Goal: Task Accomplishment & Management: Manage account settings

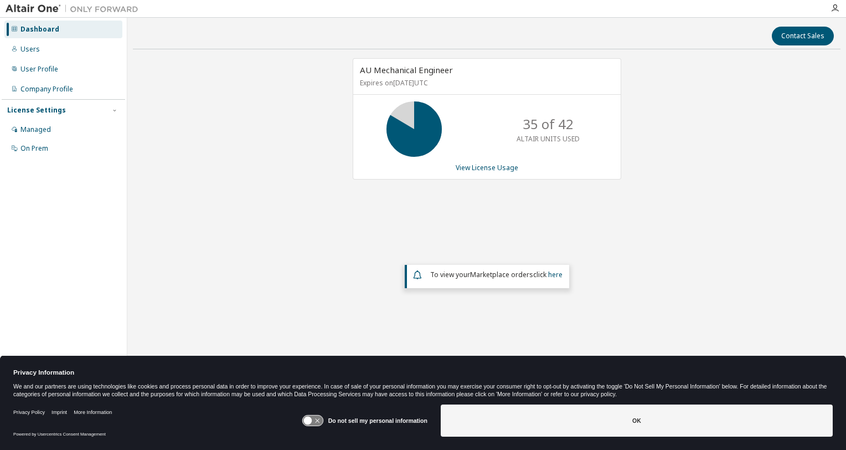
click at [318, 425] on icon at bounding box center [312, 420] width 20 height 11
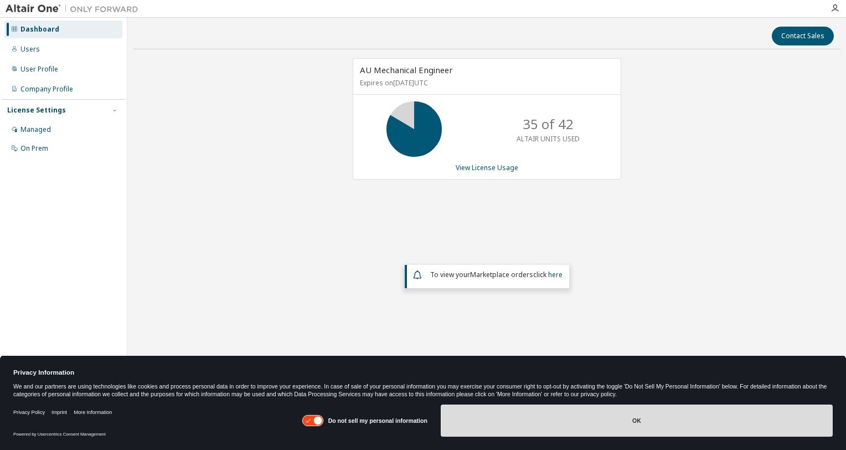
click at [526, 407] on button "OK" at bounding box center [637, 420] width 392 height 32
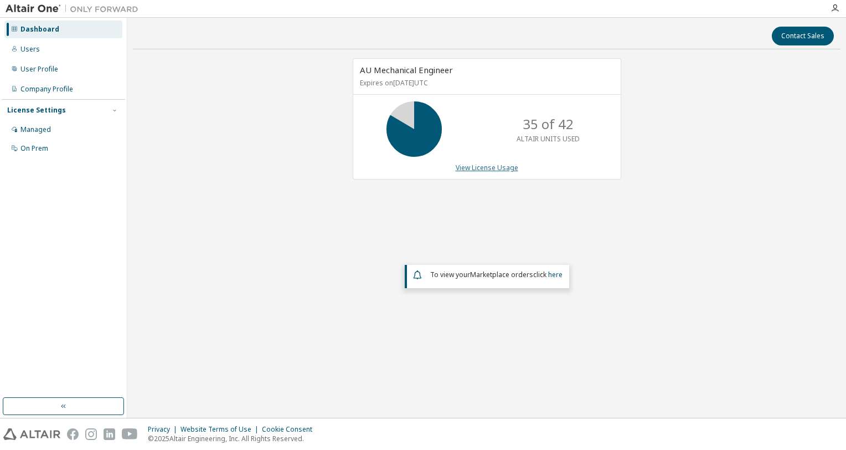
click at [483, 164] on link "View License Usage" at bounding box center [487, 167] width 63 height 9
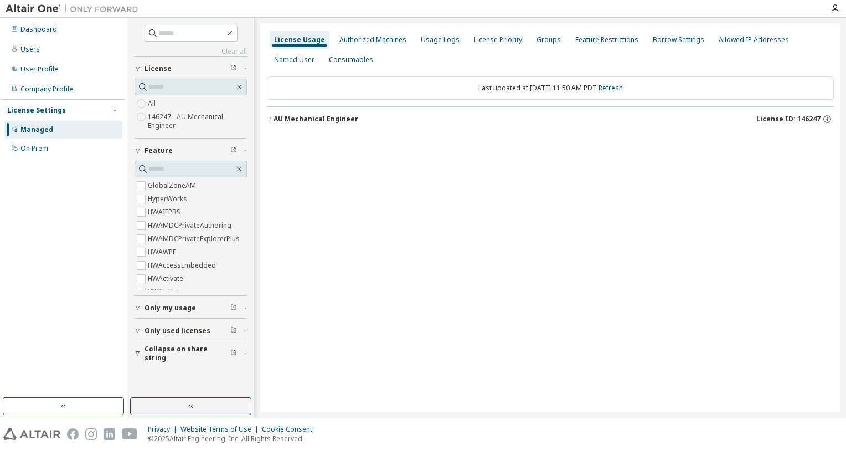
click at [281, 120] on div "AU Mechanical Engineer" at bounding box center [315, 119] width 85 height 9
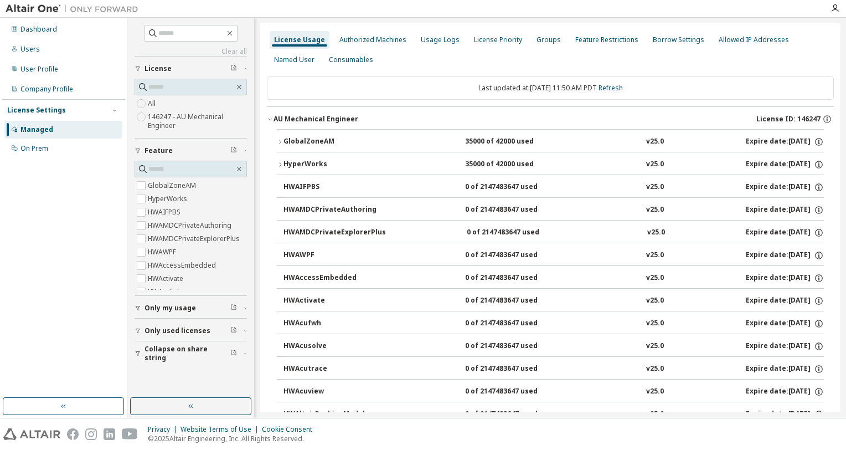
click at [282, 142] on icon "button" at bounding box center [280, 141] width 7 height 7
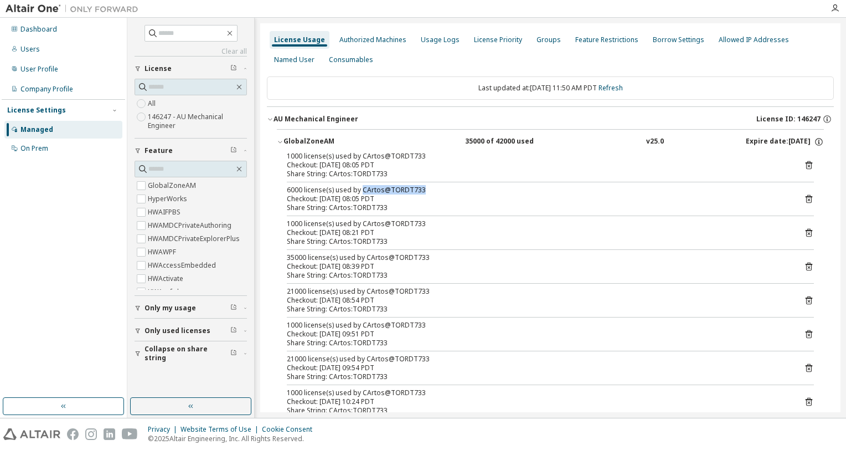
drag, startPoint x: 362, startPoint y: 190, endPoint x: 423, endPoint y: 190, distance: 61.5
click at [423, 190] on div "6000 license(s) used by CArtos@TORDT733" at bounding box center [537, 189] width 500 height 9
click at [282, 141] on icon "button" at bounding box center [280, 141] width 7 height 7
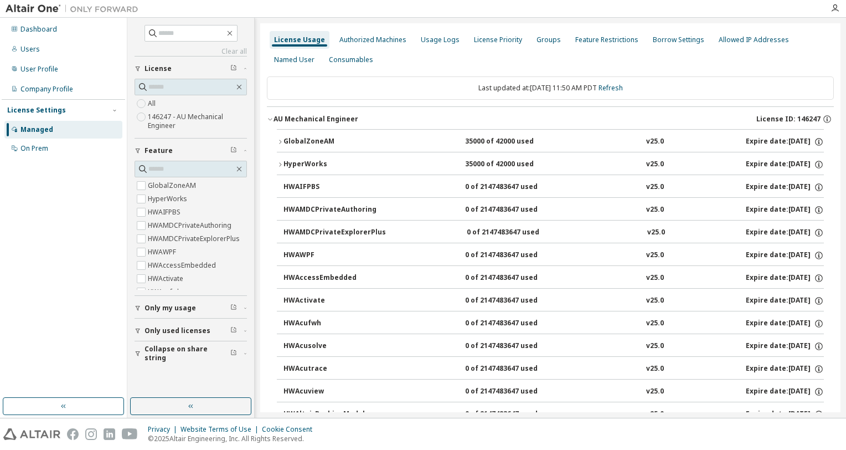
click at [271, 118] on icon "button" at bounding box center [270, 119] width 7 height 7
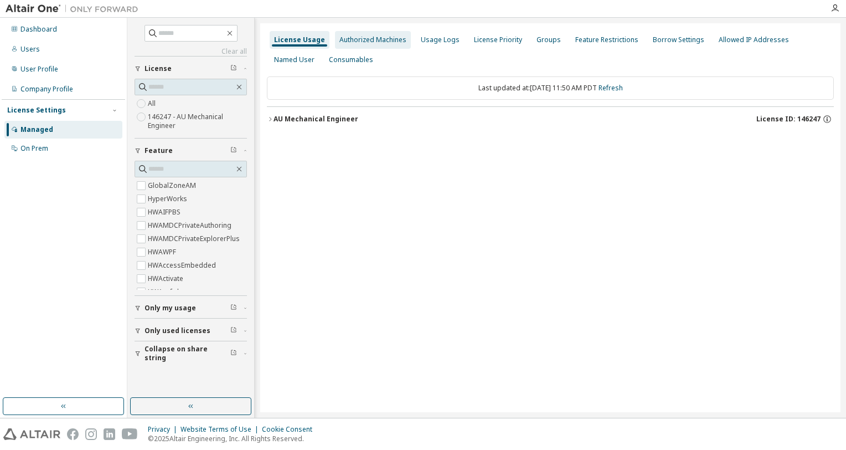
click at [359, 47] on div "Authorized Machines" at bounding box center [373, 40] width 76 height 18
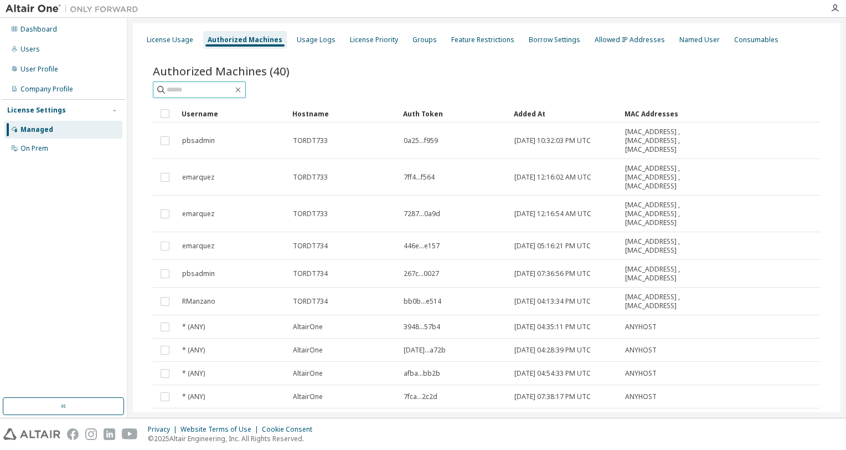
click at [221, 94] on input "text" at bounding box center [200, 89] width 66 height 11
type input "*****"
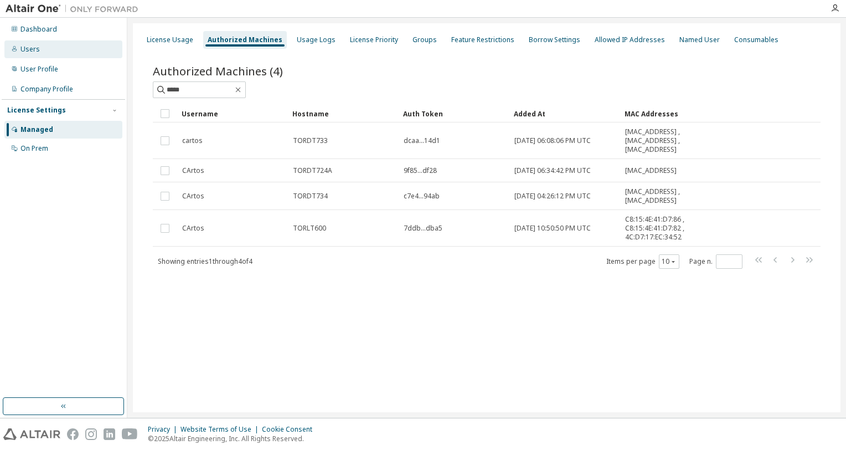
click at [31, 45] on div "Users" at bounding box center [29, 49] width 19 height 9
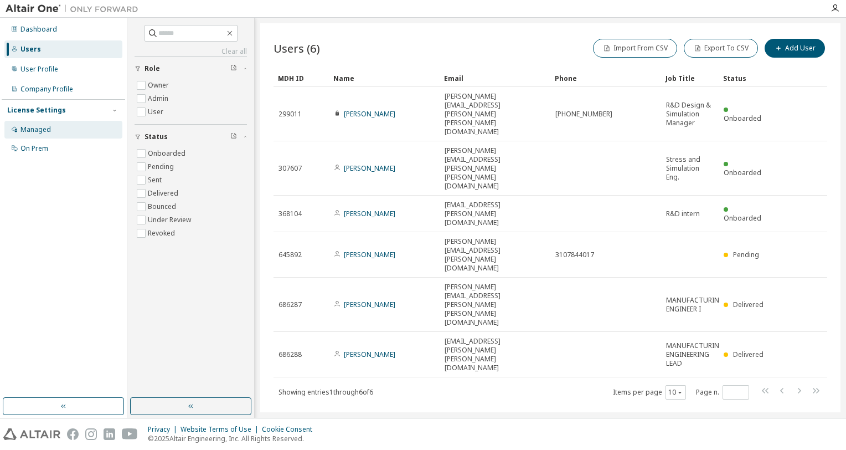
click at [47, 128] on div "Managed" at bounding box center [35, 129] width 30 height 9
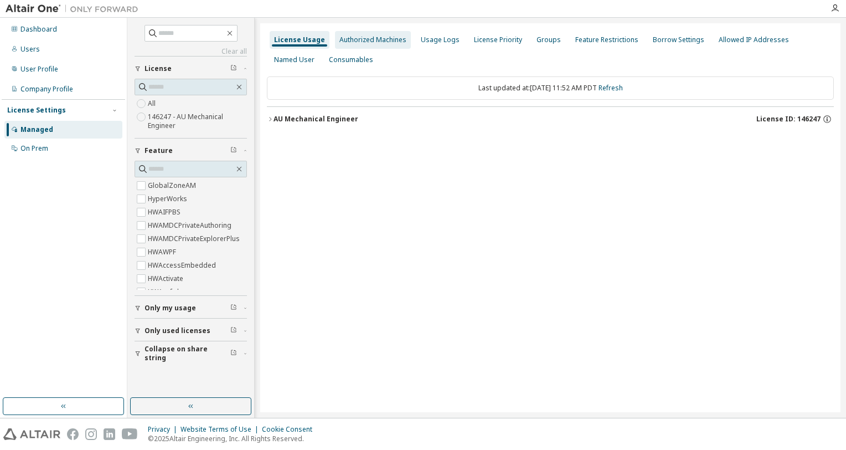
click at [371, 38] on div "Authorized Machines" at bounding box center [372, 39] width 67 height 9
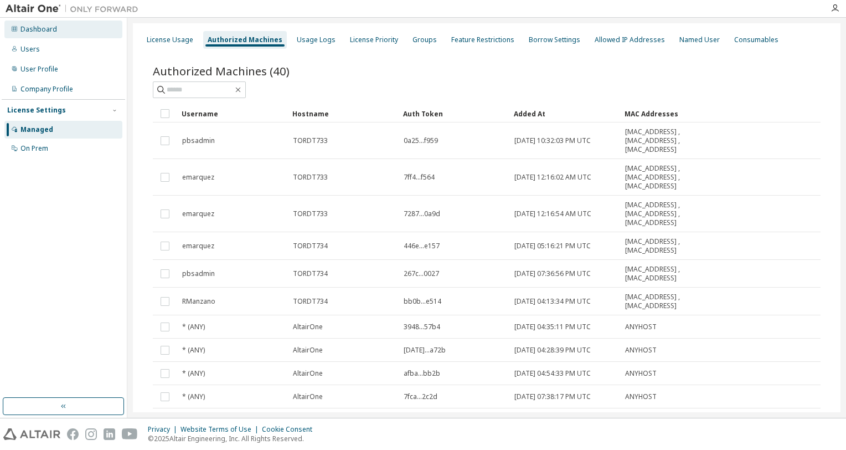
click at [73, 28] on div "Dashboard" at bounding box center [63, 29] width 118 height 18
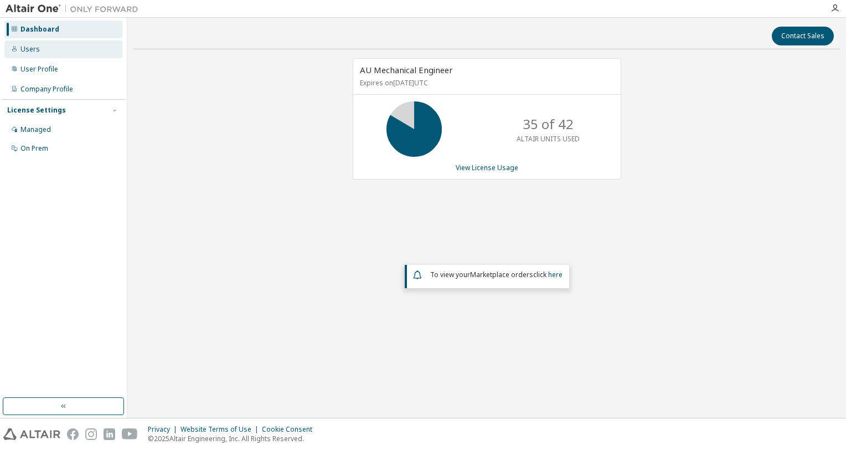
click at [63, 45] on div "Users" at bounding box center [63, 49] width 118 height 18
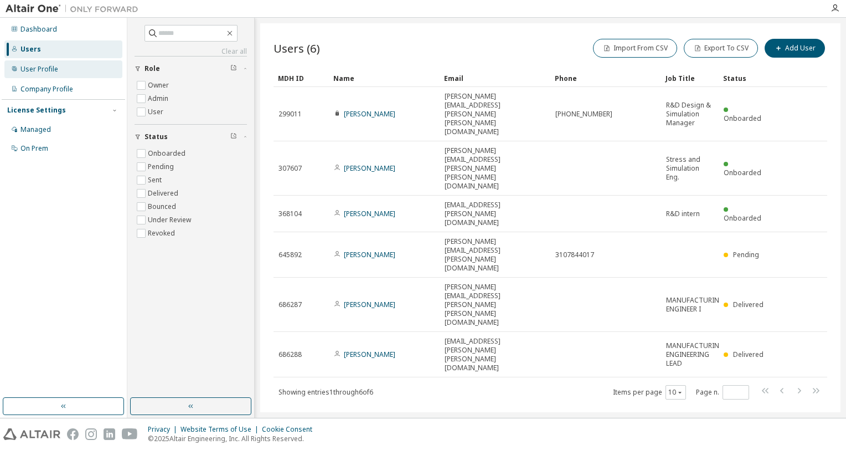
click at [57, 63] on div "User Profile" at bounding box center [63, 69] width 118 height 18
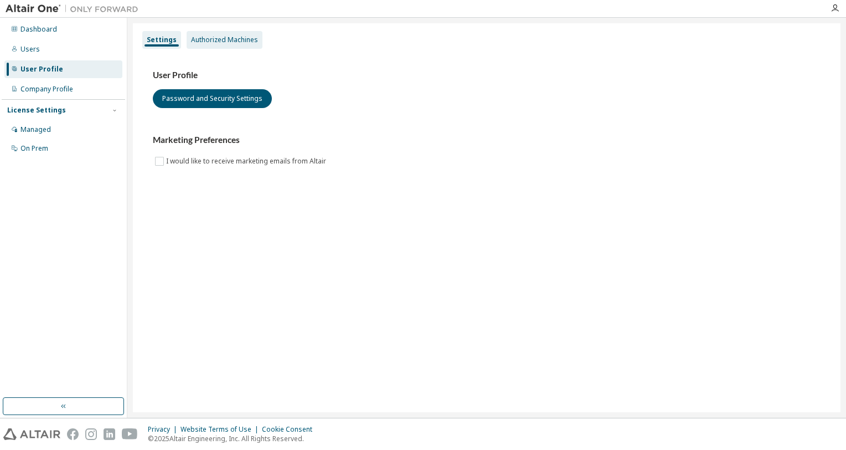
click at [228, 45] on div "Authorized Machines" at bounding box center [225, 40] width 76 height 18
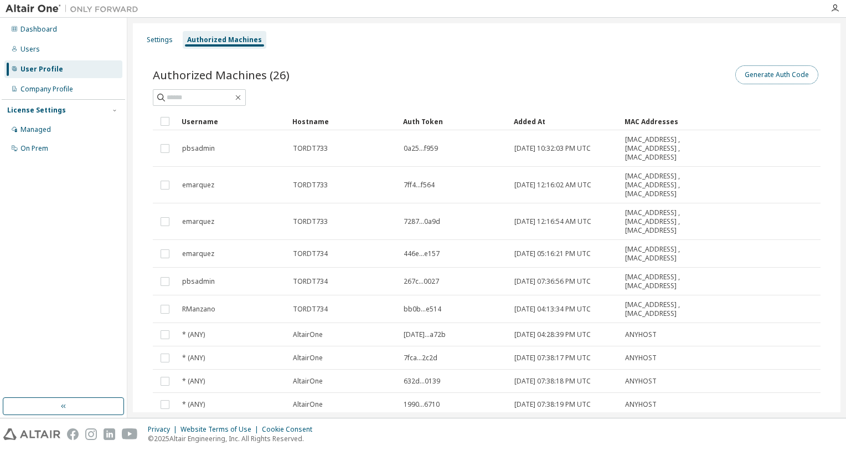
click at [781, 77] on button "Generate Auth Code" at bounding box center [776, 74] width 83 height 19
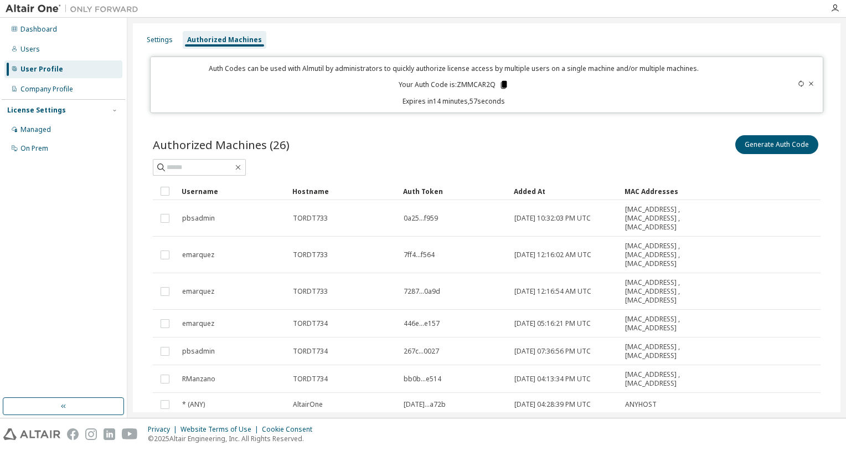
click at [502, 85] on icon at bounding box center [504, 85] width 6 height 8
click at [168, 34] on div "Settings" at bounding box center [159, 40] width 35 height 18
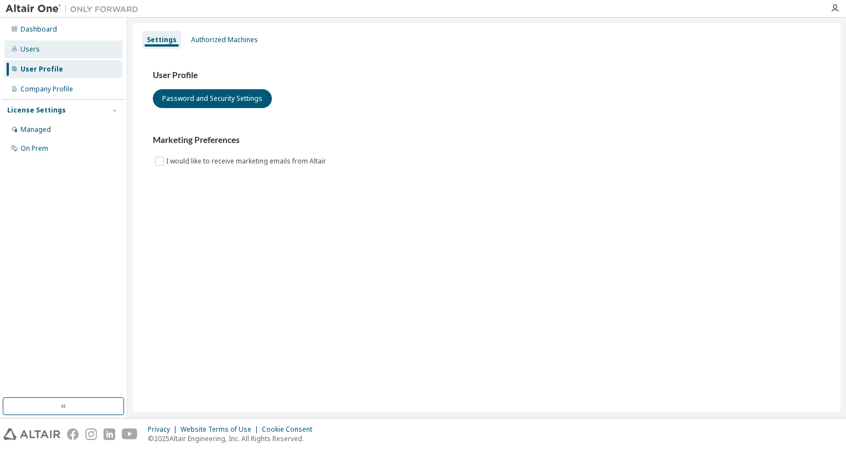
click at [44, 44] on div "Users" at bounding box center [63, 49] width 118 height 18
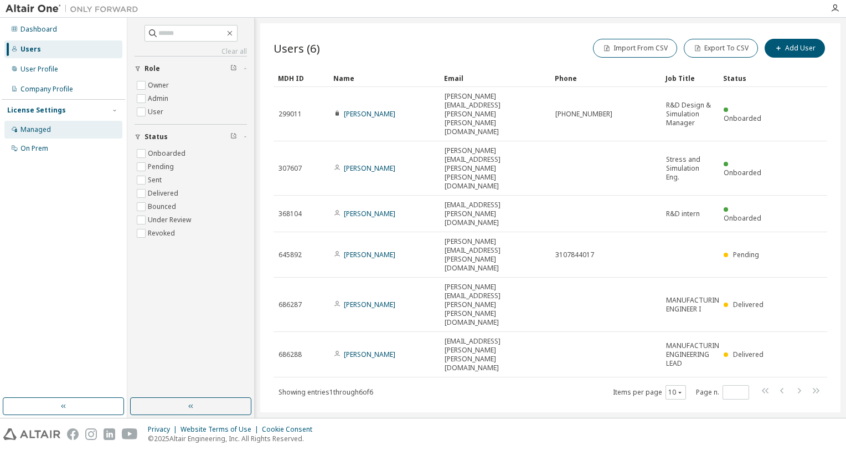
click at [34, 130] on div "Managed" at bounding box center [35, 129] width 30 height 9
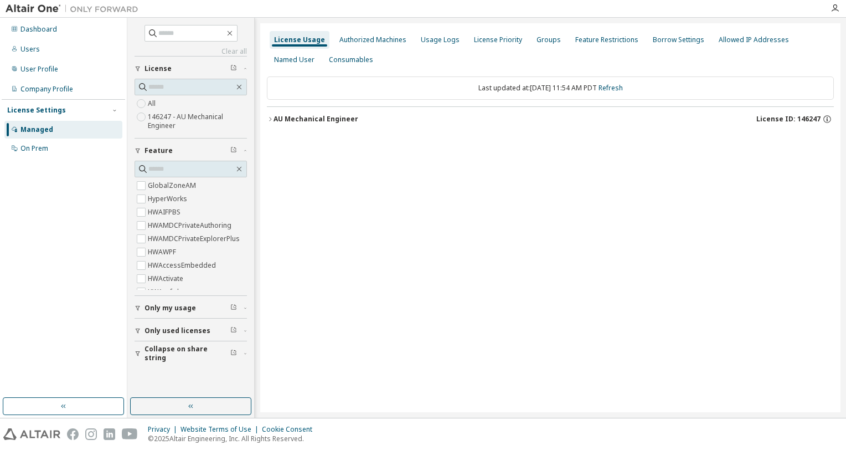
click at [264, 120] on div "License Usage Authorized Machines Usage Logs License Priority Groups Feature Re…" at bounding box center [550, 217] width 580 height 389
click at [270, 120] on icon "button" at bounding box center [270, 119] width 7 height 7
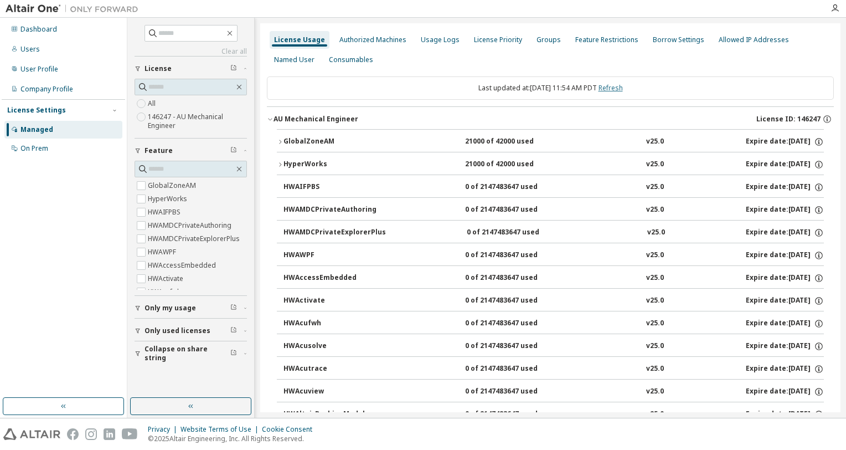
click at [619, 86] on link "Refresh" at bounding box center [610, 87] width 24 height 9
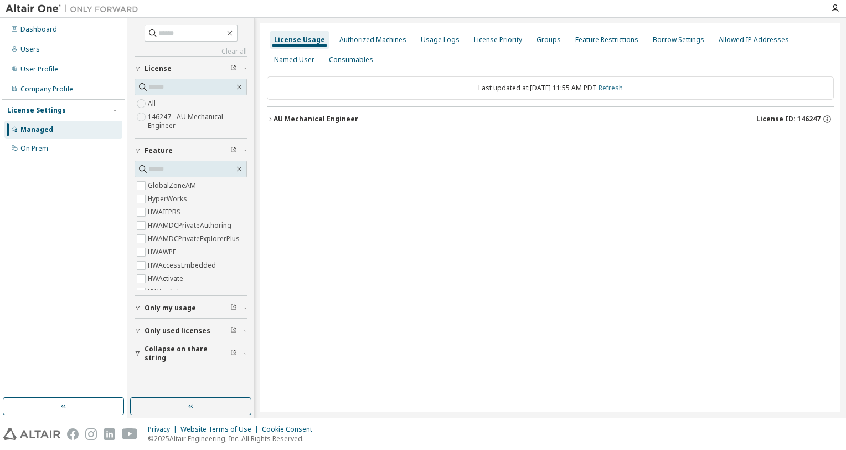
click at [619, 86] on link "Refresh" at bounding box center [610, 87] width 24 height 9
click at [269, 122] on button "AU Mechanical Engineer License ID: 146247" at bounding box center [550, 119] width 567 height 24
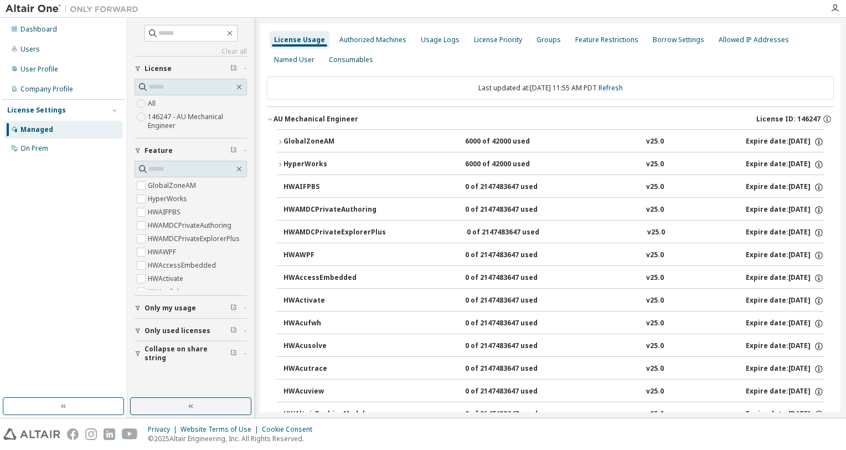
click at [280, 144] on button "GlobalZoneAM 6000 of 42000 used v25.0 Expire date: [DATE]" at bounding box center [550, 142] width 547 height 24
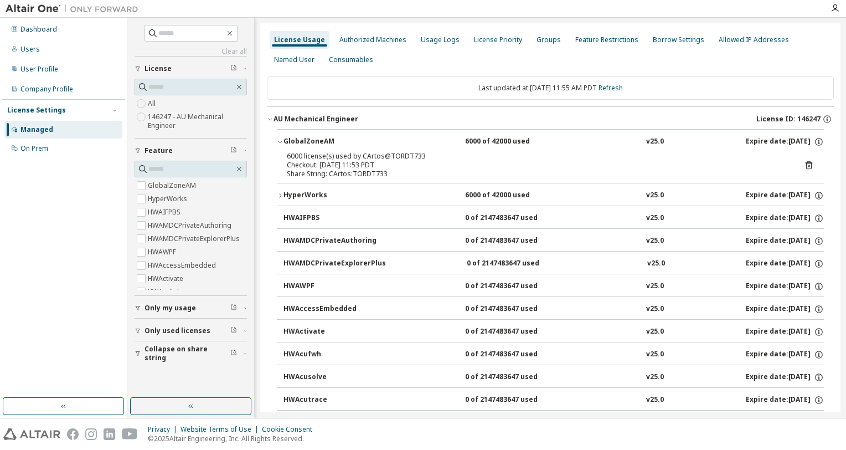
click at [280, 144] on button "GlobalZoneAM 6000 of 42000 used v25.0 Expire date: [DATE]" at bounding box center [550, 142] width 547 height 24
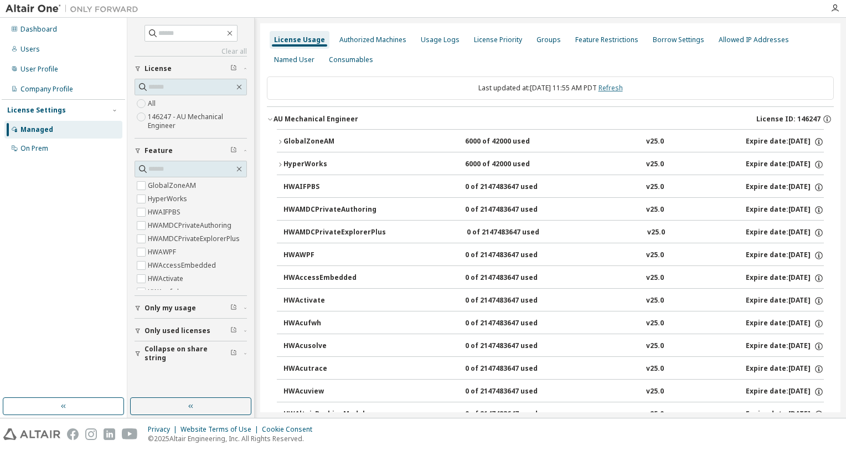
click at [616, 87] on link "Refresh" at bounding box center [610, 87] width 24 height 9
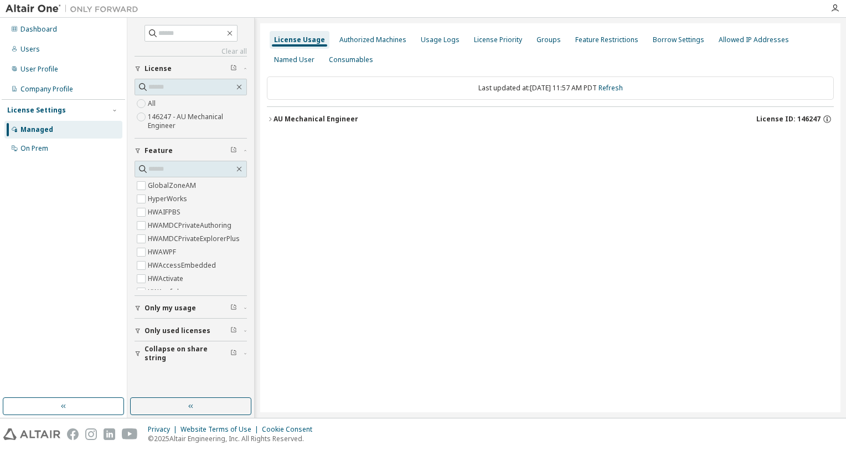
click at [273, 116] on icon "button" at bounding box center [270, 119] width 7 height 7
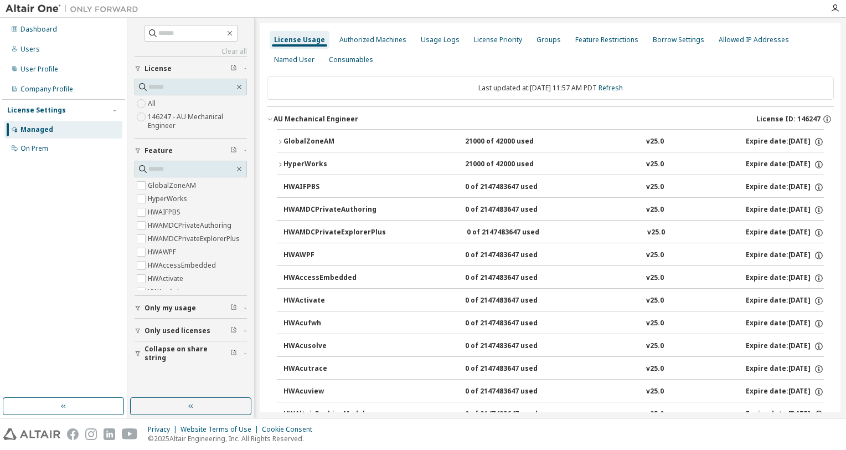
click at [281, 142] on icon "button" at bounding box center [280, 141] width 7 height 7
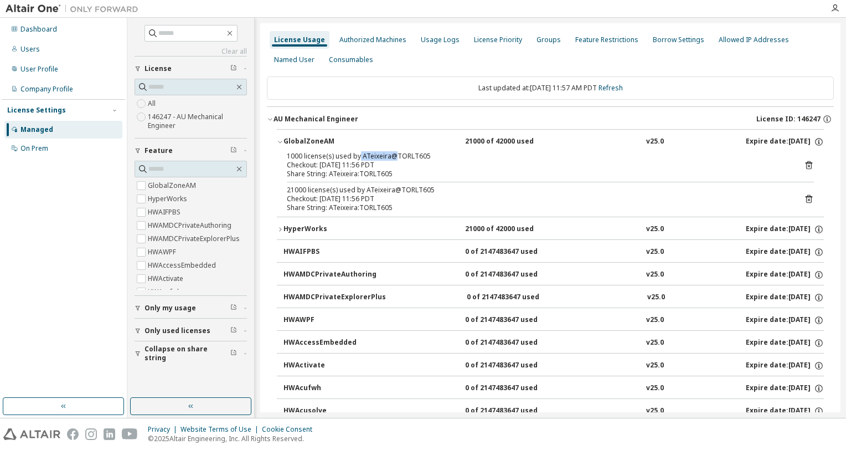
drag, startPoint x: 358, startPoint y: 155, endPoint x: 394, endPoint y: 153, distance: 35.5
click at [394, 153] on div "1000 license(s) used by ATeixeira@TORLT605" at bounding box center [537, 156] width 500 height 9
drag, startPoint x: 394, startPoint y: 153, endPoint x: 366, endPoint y: 188, distance: 45.0
click at [366, 188] on div "21000 license(s) used by ATeixeira@TORLT605" at bounding box center [537, 189] width 500 height 9
click at [362, 188] on div "21000 license(s) used by ATeixeira@TORLT605" at bounding box center [537, 189] width 500 height 9
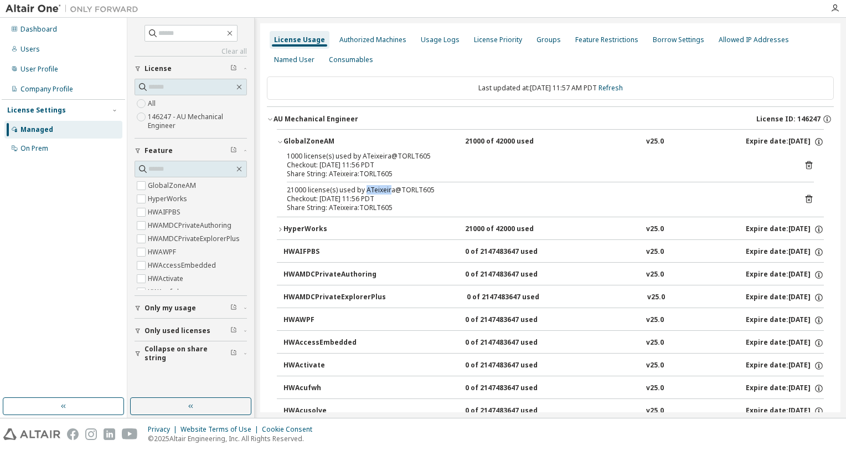
drag, startPoint x: 364, startPoint y: 190, endPoint x: 389, endPoint y: 191, distance: 24.9
click at [389, 191] on div "21000 license(s) used by ATeixeira@TORLT605" at bounding box center [537, 189] width 500 height 9
click at [741, 19] on div "Clear all Collapse on share string Only used licenses Only my usage Feature Glo…" at bounding box center [486, 218] width 719 height 400
click at [343, 37] on div "Authorized Machines" at bounding box center [372, 39] width 67 height 9
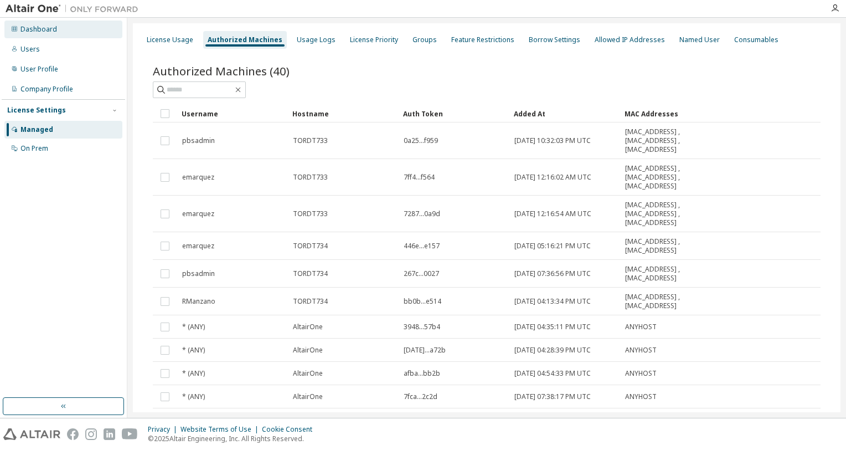
click at [55, 34] on div "Dashboard" at bounding box center [63, 29] width 118 height 18
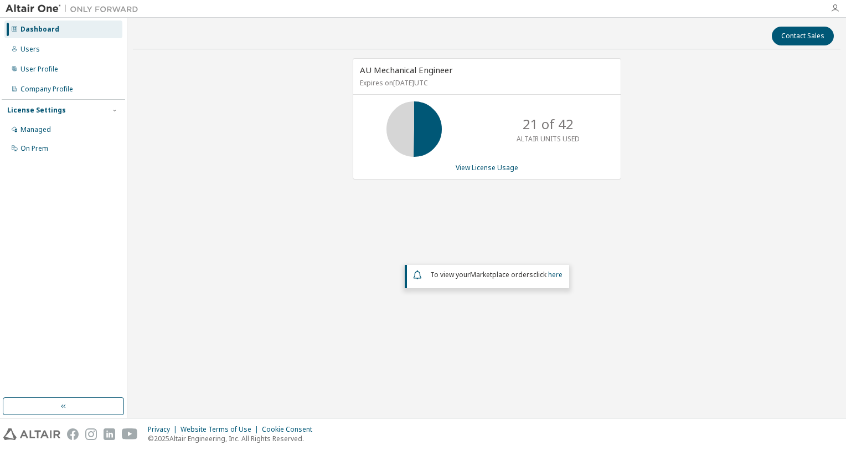
click at [834, 8] on icon "button" at bounding box center [834, 8] width 9 height 9
